Goal: Information Seeking & Learning: Learn about a topic

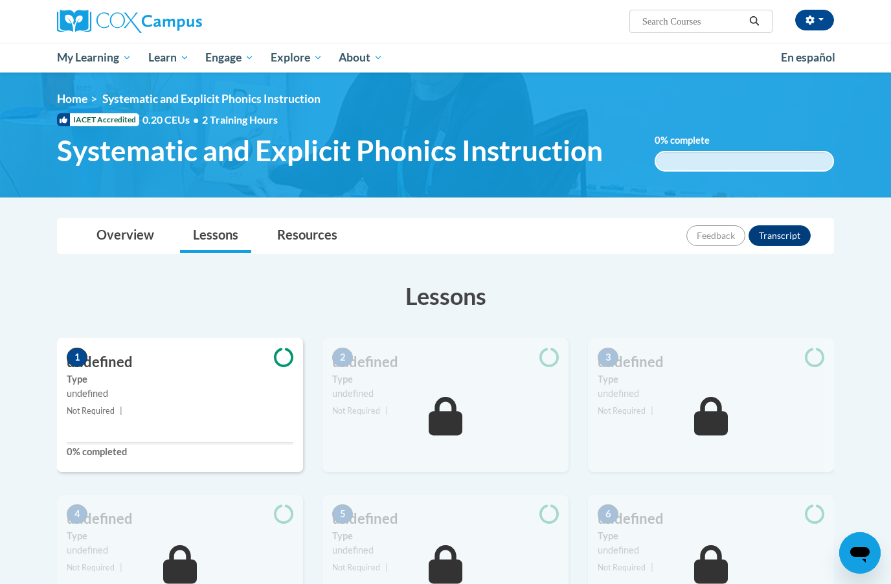
click at [177, 398] on div "undefined" at bounding box center [180, 394] width 227 height 14
click at [138, 229] on link "Overview" at bounding box center [126, 236] width 84 height 34
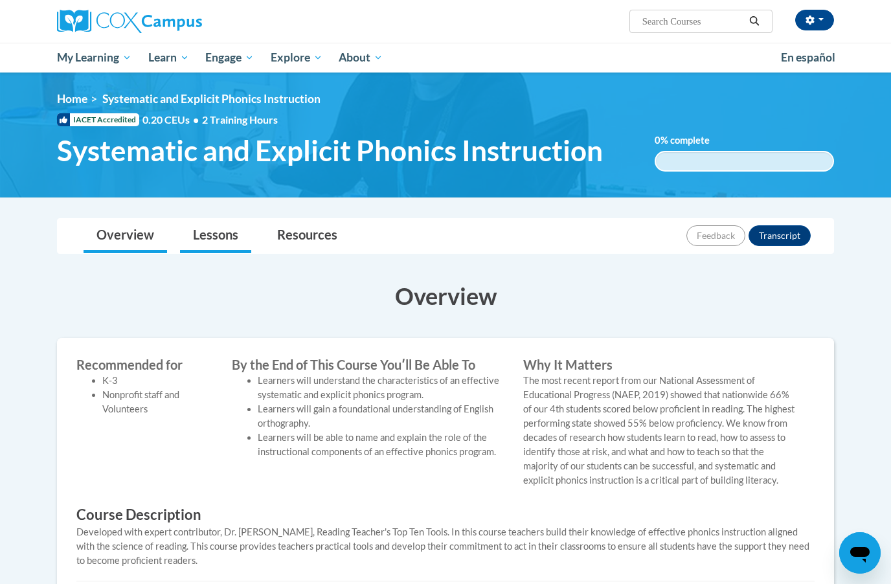
click at [229, 246] on link "Lessons" at bounding box center [215, 236] width 71 height 34
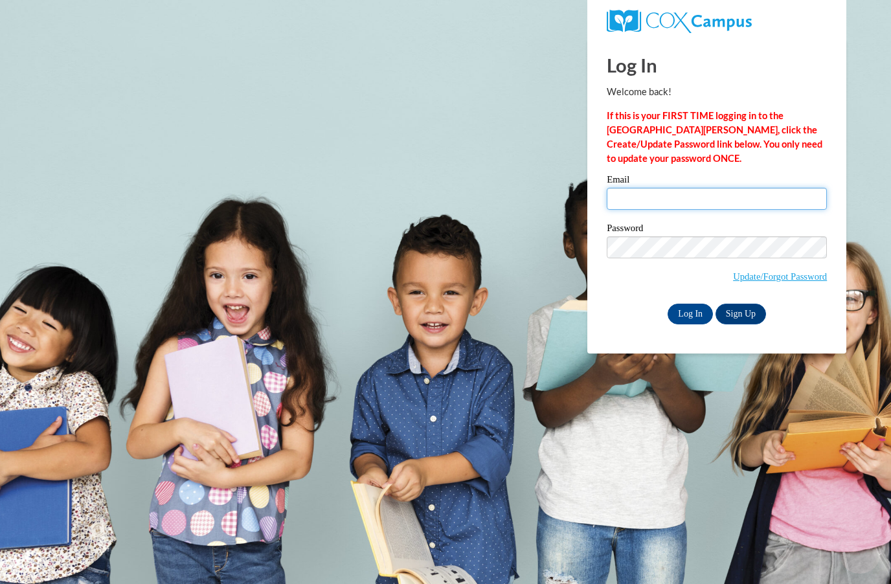
drag, startPoint x: 0, startPoint y: 0, endPoint x: 644, endPoint y: 199, distance: 673.9
click at [644, 204] on input "Email" at bounding box center [717, 199] width 220 height 22
type input "sehight@mail.lipscomb.edu"
click at [691, 313] on input "Log In" at bounding box center [690, 314] width 45 height 21
click at [698, 317] on input "Log In" at bounding box center [690, 314] width 45 height 21
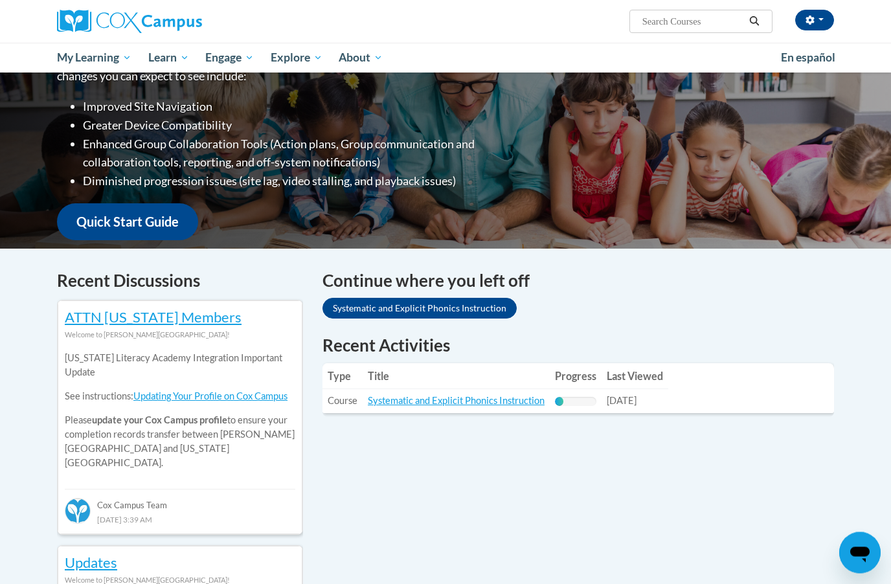
scroll to position [226, 0]
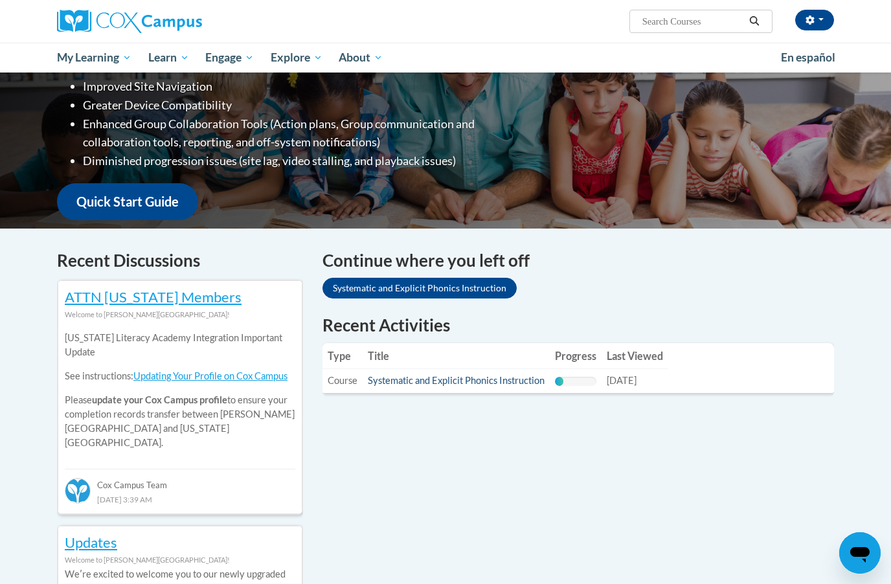
click at [505, 381] on link "Systematic and Explicit Phonics Instruction" at bounding box center [456, 380] width 177 height 11
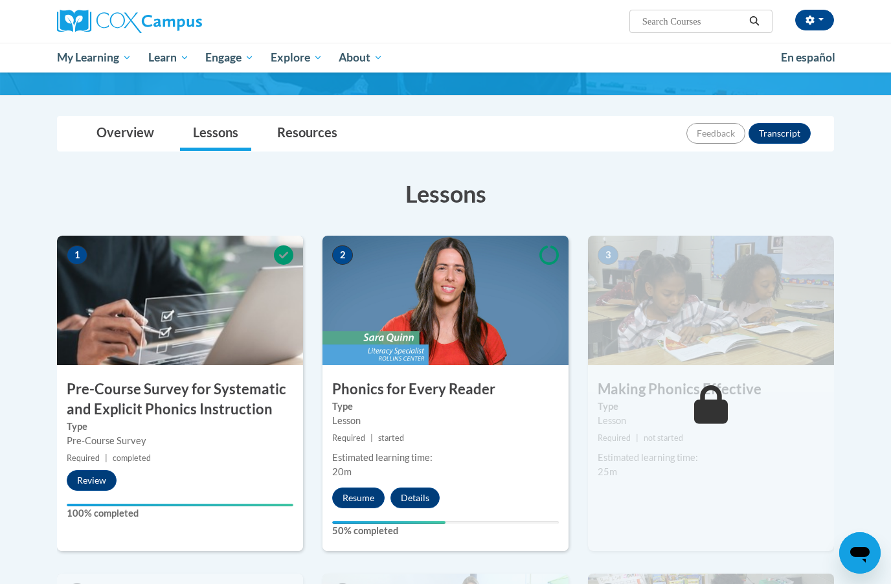
scroll to position [104, 0]
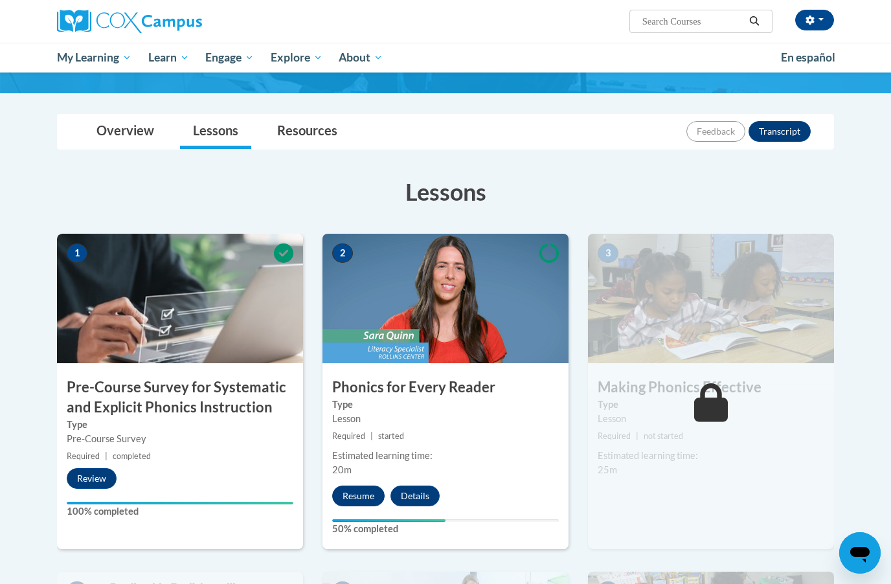
click at [365, 503] on button "Resume" at bounding box center [358, 496] width 52 height 21
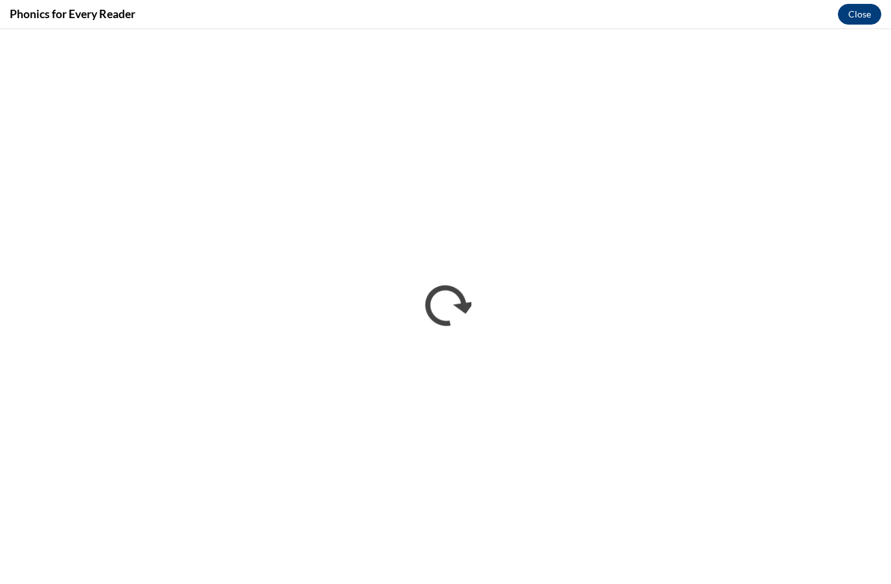
scroll to position [133, 0]
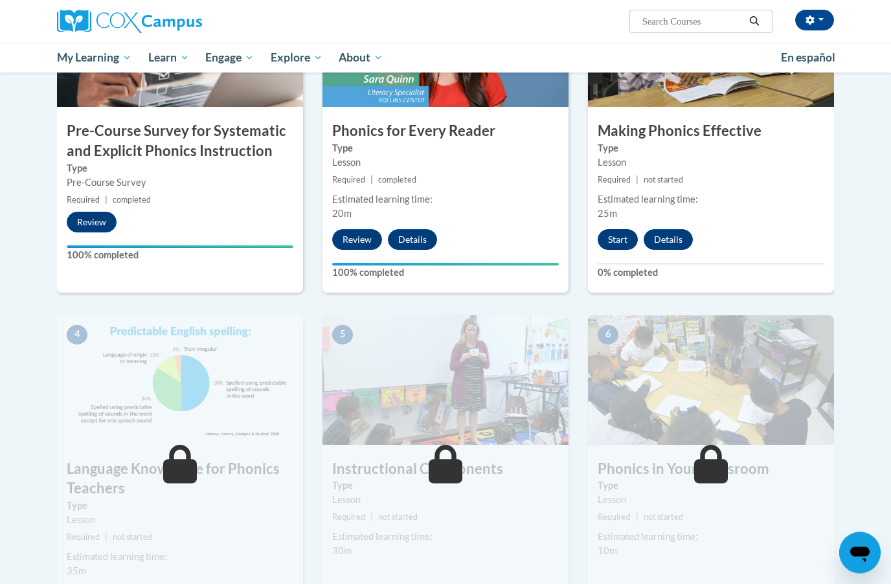
scroll to position [361, 0]
click at [626, 242] on button "Start" at bounding box center [618, 239] width 40 height 21
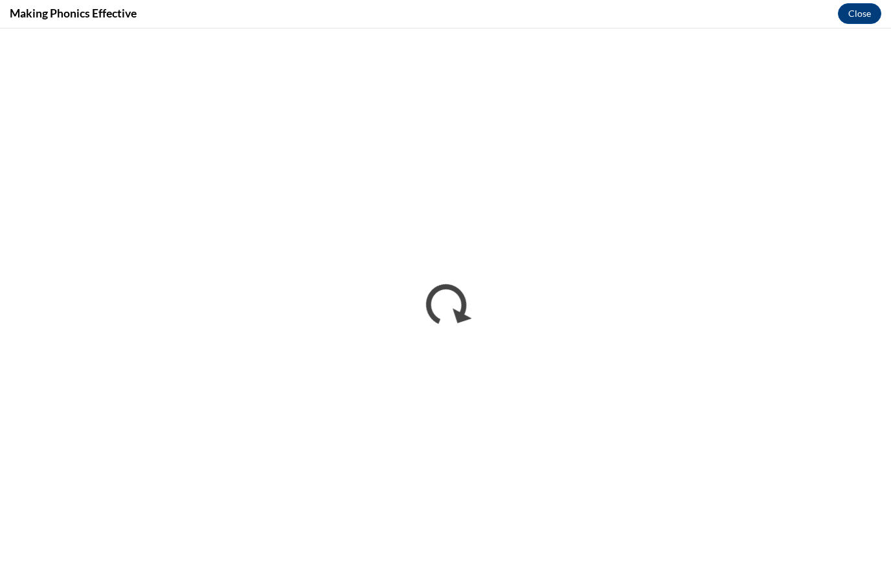
scroll to position [959, 0]
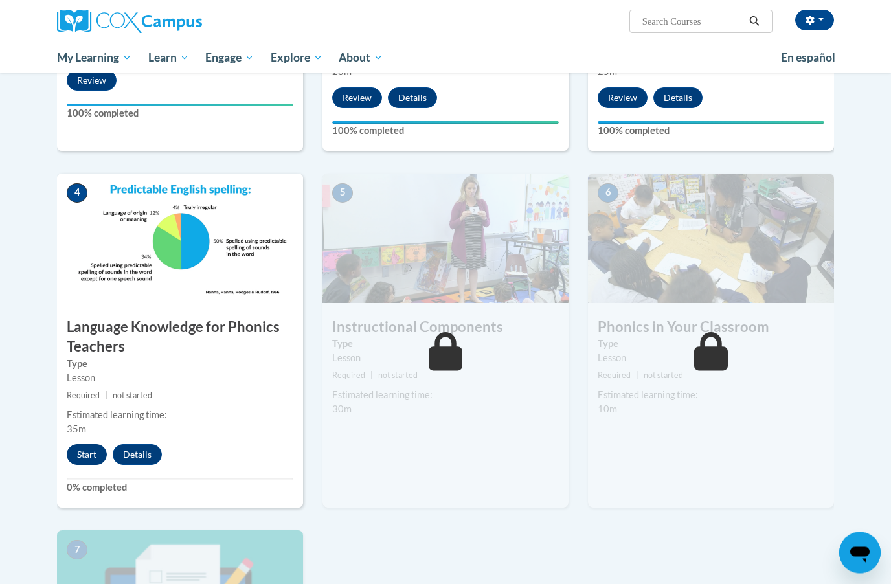
scroll to position [503, 0]
click at [92, 454] on button "Start" at bounding box center [87, 454] width 40 height 21
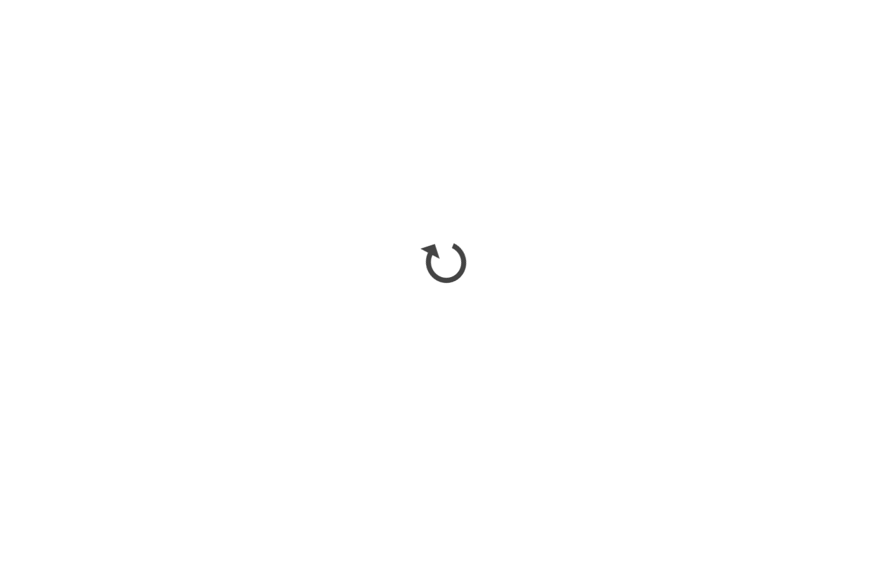
scroll to position [453, 0]
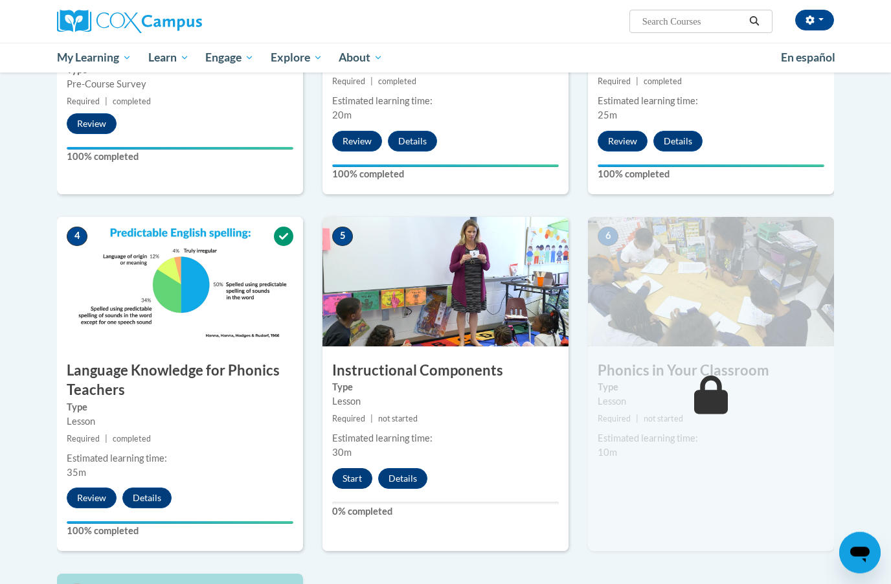
click at [356, 482] on button "Start" at bounding box center [352, 479] width 40 height 21
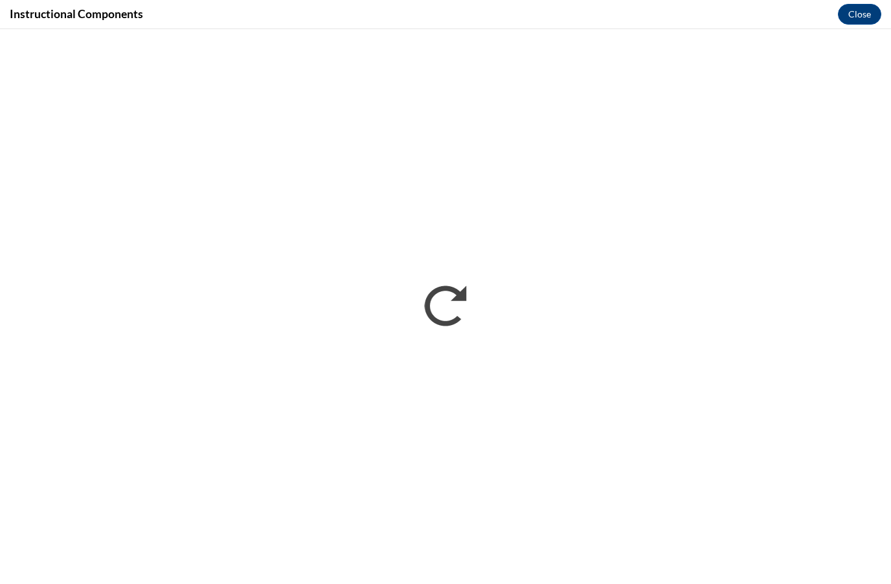
scroll to position [1018, 0]
